Goal: Transaction & Acquisition: Purchase product/service

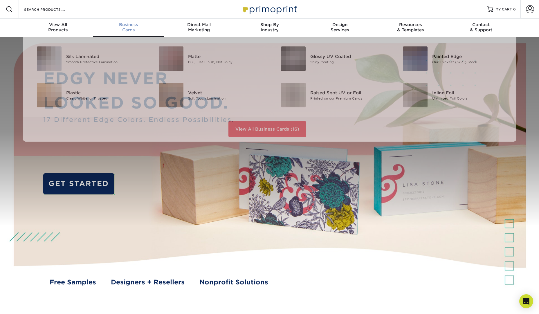
click at [134, 28] on div "Business Cards" at bounding box center [128, 27] width 71 height 10
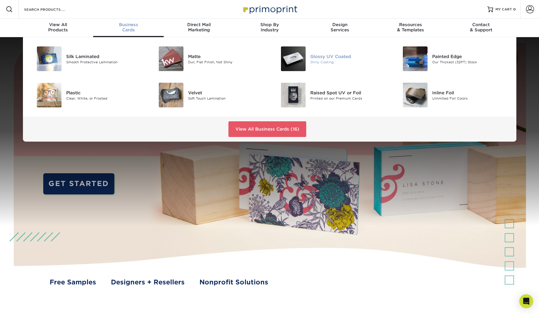
click at [309, 52] on div at bounding box center [290, 58] width 41 height 25
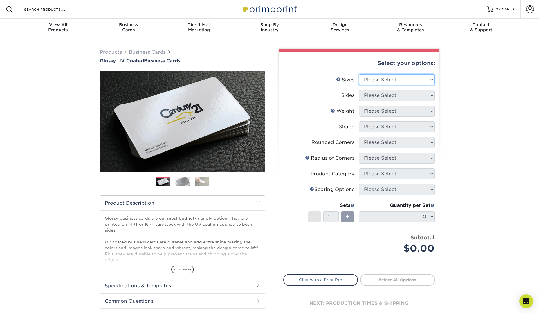
click at [386, 81] on select "Please Select 1.5" x 3.5" - Mini 1.75" x 3.5" - Mini 2" x 2" - Square 2" x 3" -…" at bounding box center [396, 79] width 75 height 11
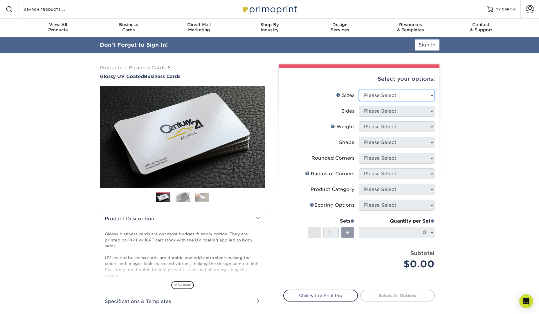
select select "2.00x3.00"
click at [359, 90] on select "Please Select 1.5" x 3.5" - Mini 1.75" x 3.5" - Mini 2" x 2" - Square 2" x 3" -…" at bounding box center [396, 95] width 75 height 11
click at [410, 109] on select "Please Select Print Both Sides Print Front Only" at bounding box center [396, 111] width 75 height 11
select select "32d3c223-f82c-492b-b915-ba065a00862f"
click at [359, 106] on select "Please Select Print Both Sides Print Front Only" at bounding box center [396, 111] width 75 height 11
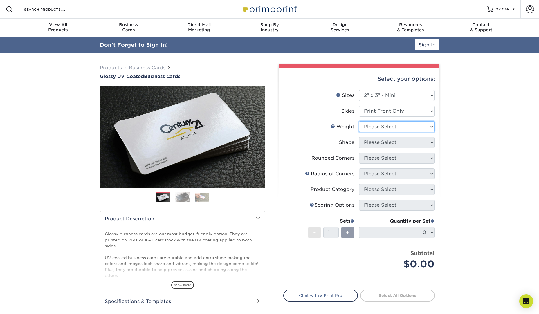
click at [400, 127] on select "Please Select 14PT 16PT" at bounding box center [396, 126] width 75 height 11
select select "14PT"
click at [359, 121] on select "Please Select 14PT 16PT" at bounding box center [396, 126] width 75 height 11
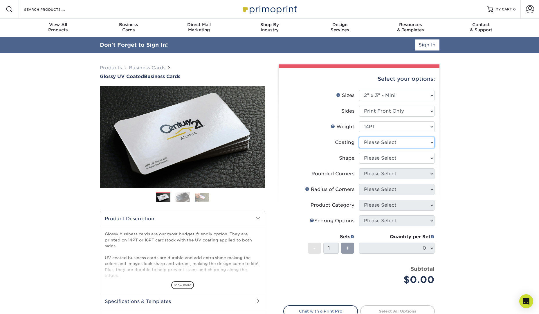
click at [395, 142] on select at bounding box center [396, 142] width 75 height 11
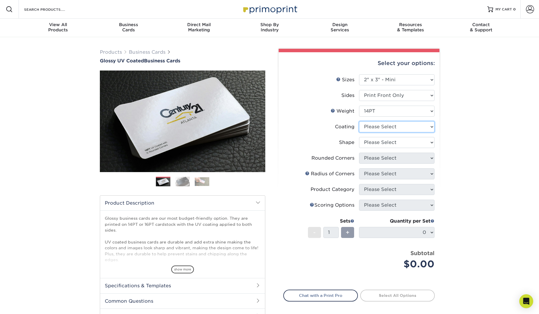
select select "1e8116af-acfc-44b1-83dc-8181aa338834"
click at [359, 121] on select at bounding box center [396, 126] width 75 height 11
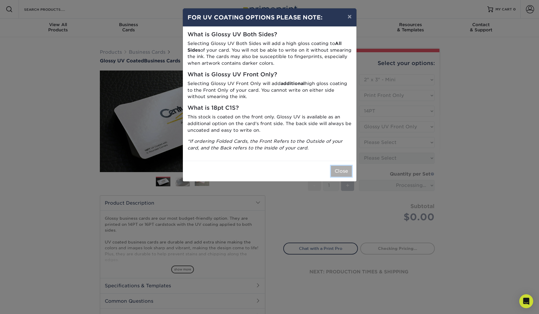
click at [339, 168] on button "Close" at bounding box center [341, 171] width 21 height 11
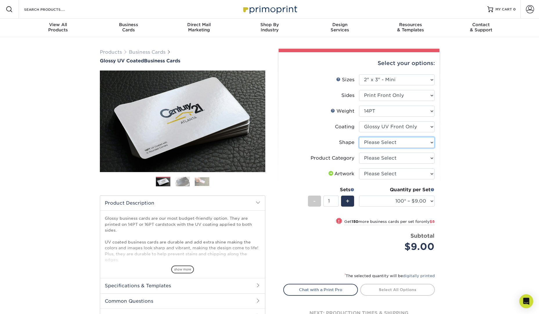
click at [409, 144] on select "Please Select Standard" at bounding box center [396, 142] width 75 height 11
select select "standard"
click at [359, 137] on select "Please Select Standard" at bounding box center [396, 142] width 75 height 11
select select "-1"
click at [428, 202] on select "100* – $9.00 250* – $17.00 500 – $33.00 1000 – $47.00 2500 – $97.00 5000 – $143…" at bounding box center [396, 201] width 75 height 11
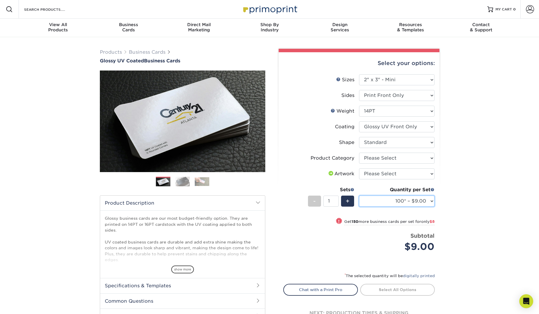
click at [434, 197] on select "100* – $9.00 250* – $17.00 500 – $33.00 1000 – $47.00 2500 – $97.00 5000 – $143…" at bounding box center [396, 201] width 75 height 11
click at [429, 201] on select "100* – $9.00 250* – $17.00 500 – $33.00 1000 – $47.00 2500 – $97.00 5000 – $143…" at bounding box center [396, 201] width 75 height 11
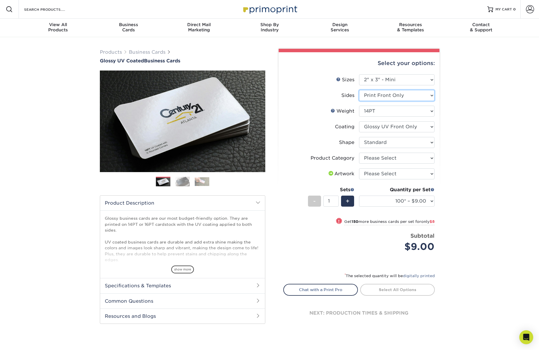
click at [426, 97] on select "Please Select Print Both Sides Print Front Only" at bounding box center [396, 95] width 75 height 11
select select "13abbda7-1d64-4f25-8bb2-c179b224825d"
click at [359, 90] on select "Please Select Print Both Sides Print Front Only" at bounding box center [396, 95] width 75 height 11
select select
select select "-1"
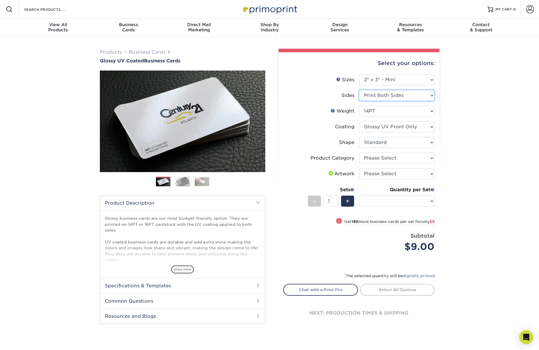
select select "-1"
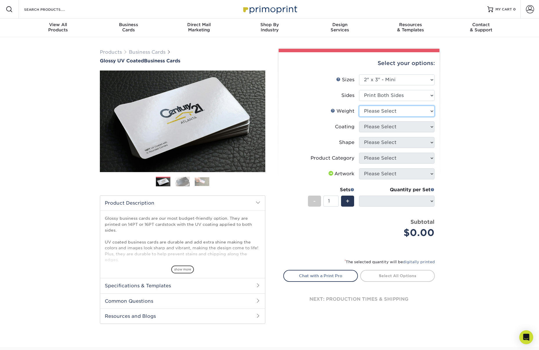
click at [431, 111] on select "Please Select 14PT 16PT" at bounding box center [396, 111] width 75 height 11
select select "14PT"
click at [359, 106] on select "Please Select 14PT 16PT" at bounding box center [396, 111] width 75 height 11
select select
click at [429, 123] on select at bounding box center [396, 126] width 75 height 11
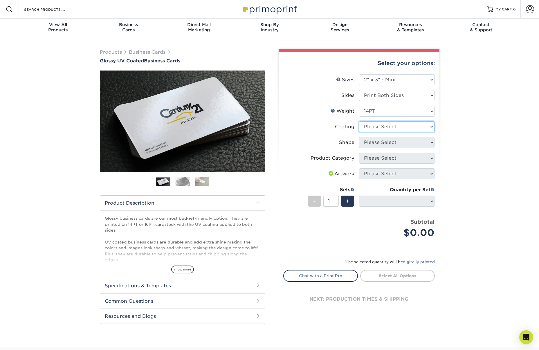
select select "1e8116af-acfc-44b1-83dc-8181aa338834"
click at [359, 121] on select at bounding box center [396, 126] width 75 height 11
select select "-1"
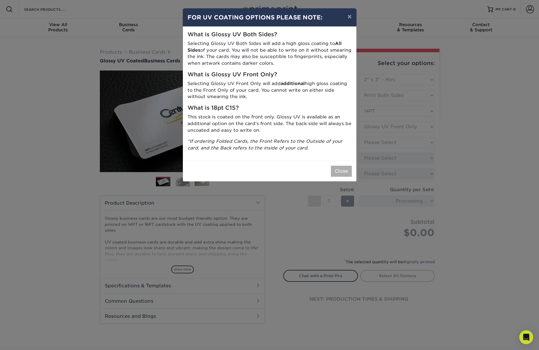
drag, startPoint x: 341, startPoint y: 162, endPoint x: 343, endPoint y: 165, distance: 3.5
click at [342, 165] on div "Close" at bounding box center [270, 171] width 174 height 21
click at [343, 167] on button "Close" at bounding box center [341, 171] width 21 height 11
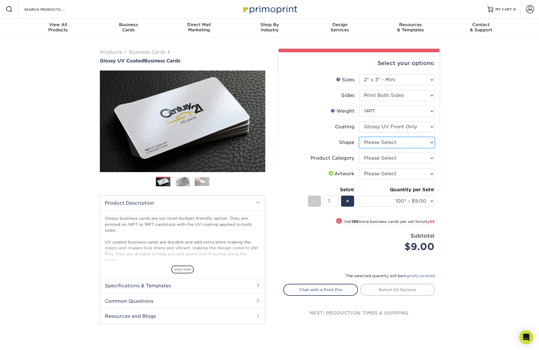
click at [432, 140] on select "Please Select Standard" at bounding box center [396, 142] width 75 height 11
click at [427, 141] on select "Please Select Standard" at bounding box center [396, 142] width 75 height 11
select select "standard"
click at [359, 137] on select "Please Select Standard" at bounding box center [396, 142] width 75 height 11
select select "-1"
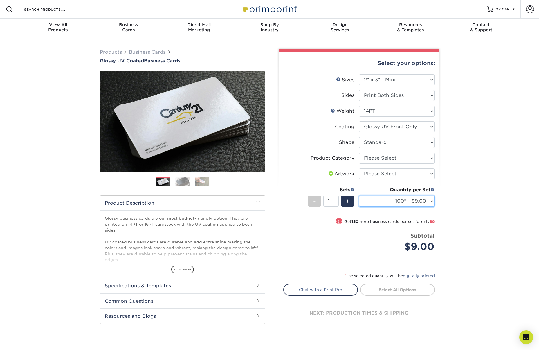
click at [428, 202] on select "100* – $9.00 250* – $17.00 500 – $33.00 1000 – $47.00 2500 – $101.00 5000 – $14…" at bounding box center [396, 201] width 75 height 11
click at [420, 202] on select "100* – $9.00 250* – $17.00 500 – $33.00 1000 – $47.00 2500 – $101.00 5000 – $14…" at bounding box center [396, 201] width 75 height 11
click at [429, 206] on select "100* – $9.00 250* – $17.00 500 – $33.00 1000 – $47.00 2500 – $101.00 5000 – $14…" at bounding box center [396, 201] width 75 height 11
click at [423, 122] on select at bounding box center [396, 126] width 75 height 11
select select "ae367451-b2b8-45df-a344-0f05b6a12993"
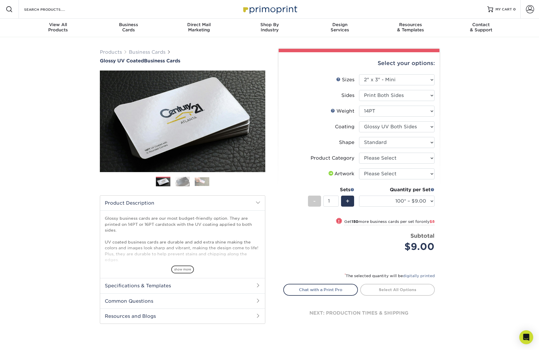
click at [359, 121] on select at bounding box center [396, 126] width 75 height 11
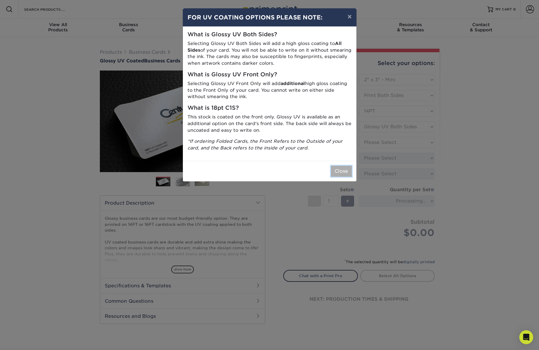
click at [340, 173] on button "Close" at bounding box center [341, 171] width 21 height 11
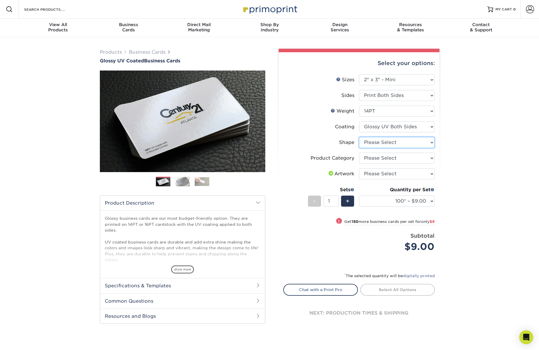
click at [425, 145] on select "Please Select Standard" at bounding box center [396, 142] width 75 height 11
select select "standard"
click at [359, 137] on select "Please Select Standard" at bounding box center [396, 142] width 75 height 11
select select "-1"
click at [427, 198] on select "100* – $9.00 250* – $17.00 500 – $33.00 1000 – $47.00 2500 – $101.00 5000 – $14…" at bounding box center [396, 201] width 75 height 11
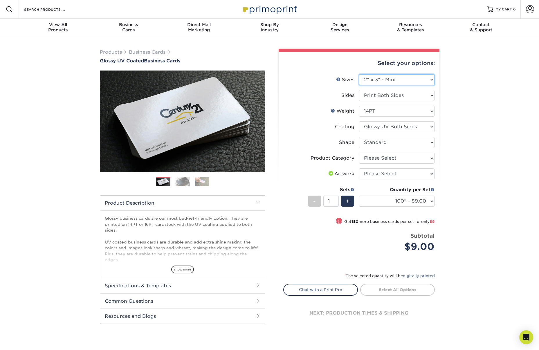
click at [413, 81] on select "Please Select 1.5" x 3.5" - Mini 1.75" x 3.5" - Mini 2" x 2" - Square 2" x 3" -…" at bounding box center [396, 79] width 75 height 11
click at [426, 77] on select "Please Select 1.5" x 3.5" - Mini 1.75" x 3.5" - Mini 2" x 2" - Square 2" x 3" -…" at bounding box center [396, 79] width 75 height 11
click at [387, 76] on select "Please Select 1.5" x 3.5" - Mini 1.75" x 3.5" - Mini 2" x 2" - Square 2" x 3" -…" at bounding box center [396, 79] width 75 height 11
select select "2.12x3.38"
click at [359, 74] on select "Please Select 1.5" x 3.5" - Mini 1.75" x 3.5" - Mini 2" x 2" - Square 2" x 3" -…" at bounding box center [396, 79] width 75 height 11
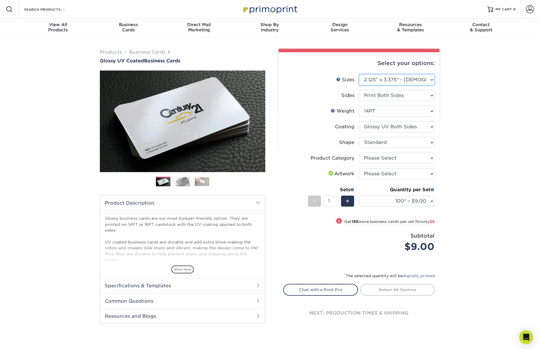
select select "-1"
select select
select select "-1"
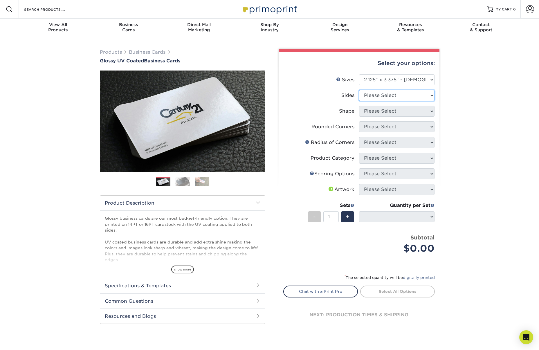
click at [403, 93] on select "Please Select Print Both Sides Print Front Only" at bounding box center [396, 95] width 75 height 11
select select "32d3c223-f82c-492b-b915-ba065a00862f"
click at [359, 90] on select "Please Select Print Both Sides Print Front Only" at bounding box center [396, 95] width 75 height 11
select select
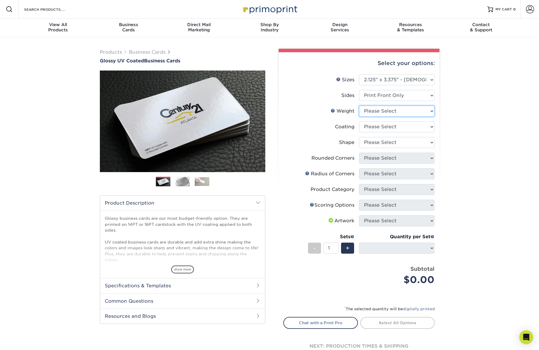
click at [400, 110] on select "Please Select 14PT 16PT" at bounding box center [396, 111] width 75 height 11
select select "14PT"
click at [359, 106] on select "Please Select 14PT 16PT" at bounding box center [396, 111] width 75 height 11
select select
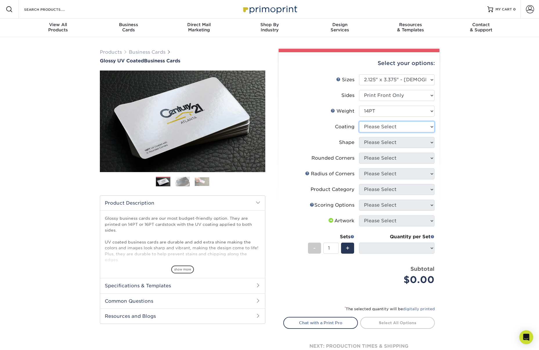
click at [400, 125] on select at bounding box center [396, 126] width 75 height 11
select select "1e8116af-acfc-44b1-83dc-8181aa338834"
click at [359, 121] on select at bounding box center [396, 126] width 75 height 11
select select "-1"
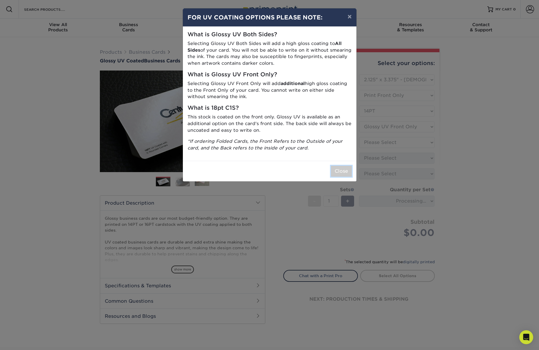
click at [347, 170] on button "Close" at bounding box center [341, 171] width 21 height 11
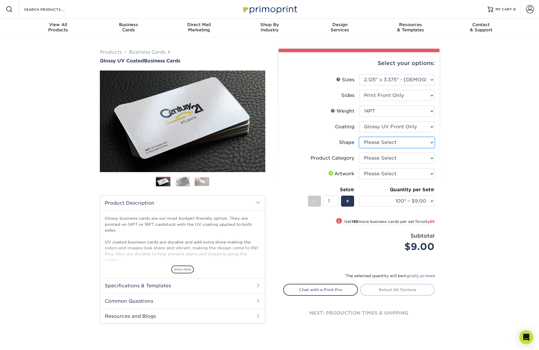
click at [423, 144] on select "Please Select Standard" at bounding box center [396, 142] width 75 height 11
select select "standard"
click at [359, 137] on select "Please Select Standard" at bounding box center [396, 142] width 75 height 11
select select "-1"
click at [420, 147] on select "Please Select Standard" at bounding box center [396, 142] width 75 height 11
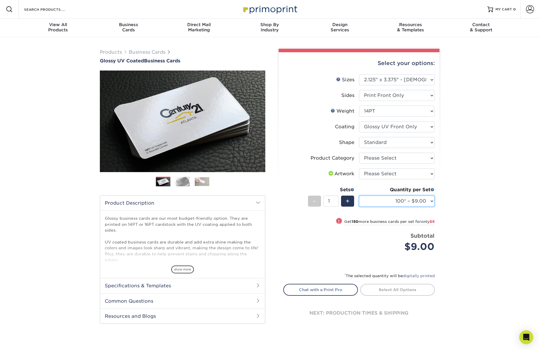
click at [433, 198] on select "100* – $9.00 250* – $17.00 500 – $33.00 1000 – $47.00 2500 – $97.00 5000 – $143…" at bounding box center [396, 201] width 75 height 11
click at [428, 198] on select "100* – $9.00 250* – $17.00 500 – $33.00 1000 – $47.00 2500 – $97.00 5000 – $143…" at bounding box center [396, 201] width 75 height 11
click at [430, 201] on select "100* – $9.00 250* – $17.00 500 – $33.00 1000 – $47.00 2500 – $97.00 5000 – $143…" at bounding box center [396, 201] width 75 height 11
